Goal: Task Accomplishment & Management: Manage account settings

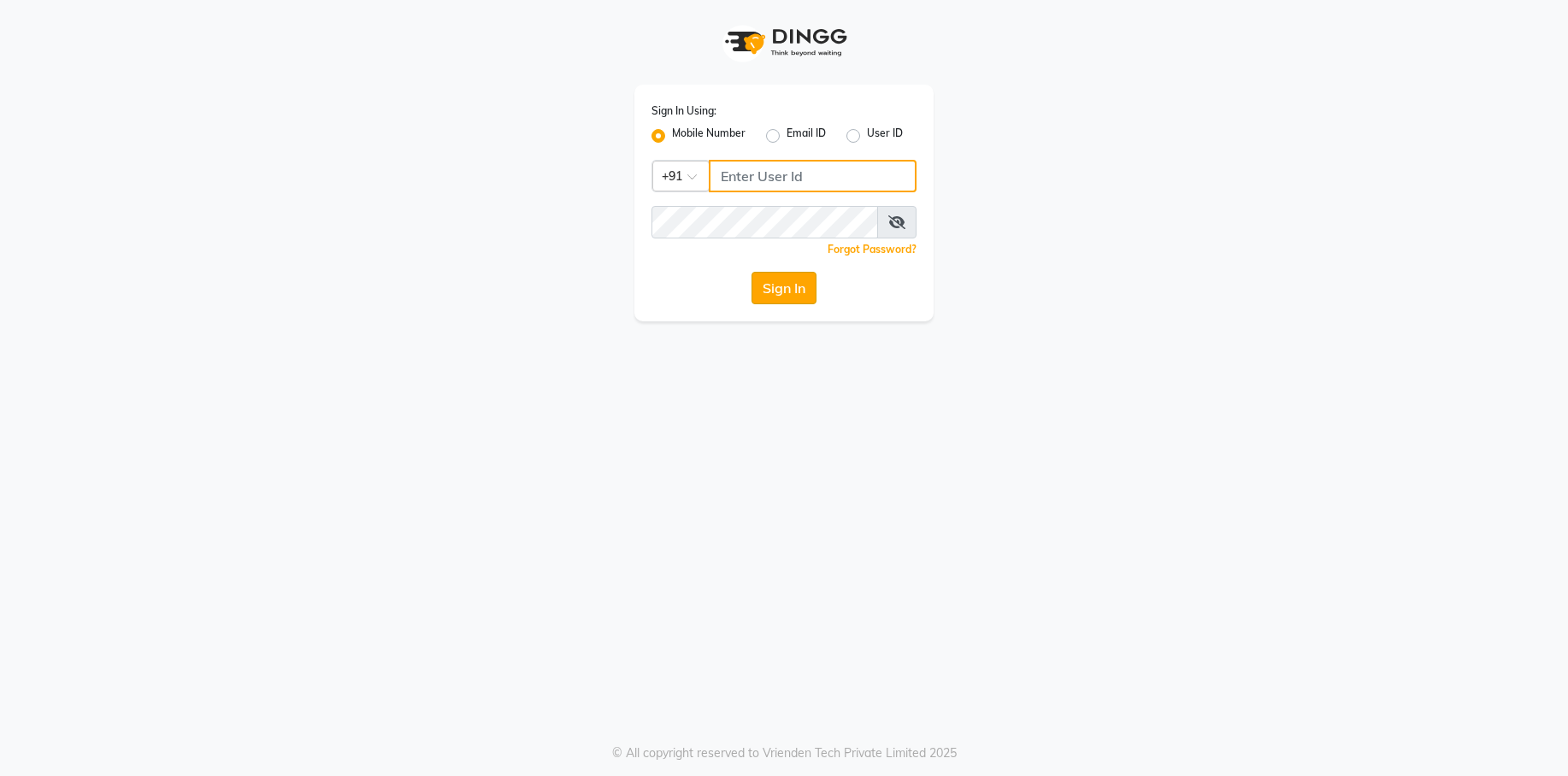
type input "7774050011"
click at [791, 282] on button "Sign In" at bounding box center [784, 288] width 65 height 32
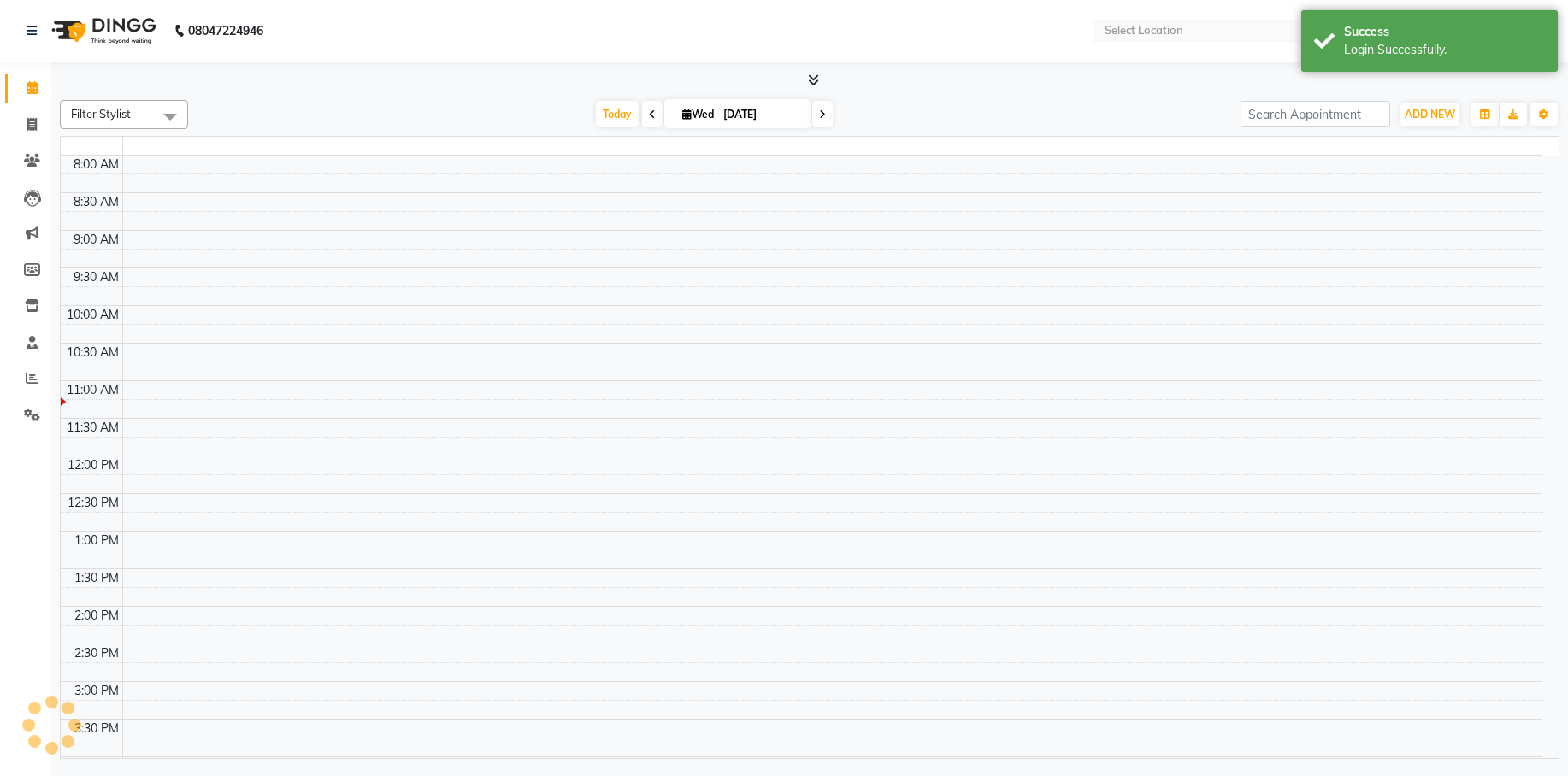
select select "en"
